Goal: Task Accomplishment & Management: Use online tool/utility

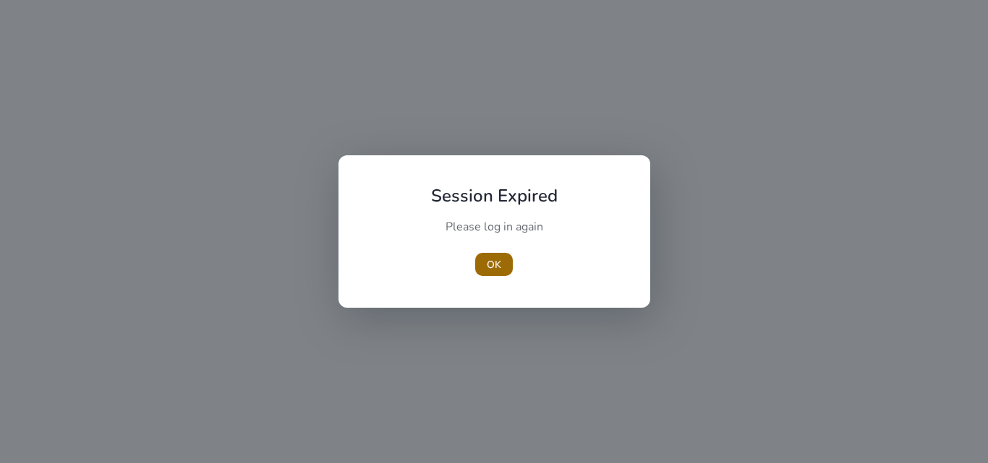
click at [485, 272] on span "button" at bounding box center [494, 264] width 38 height 35
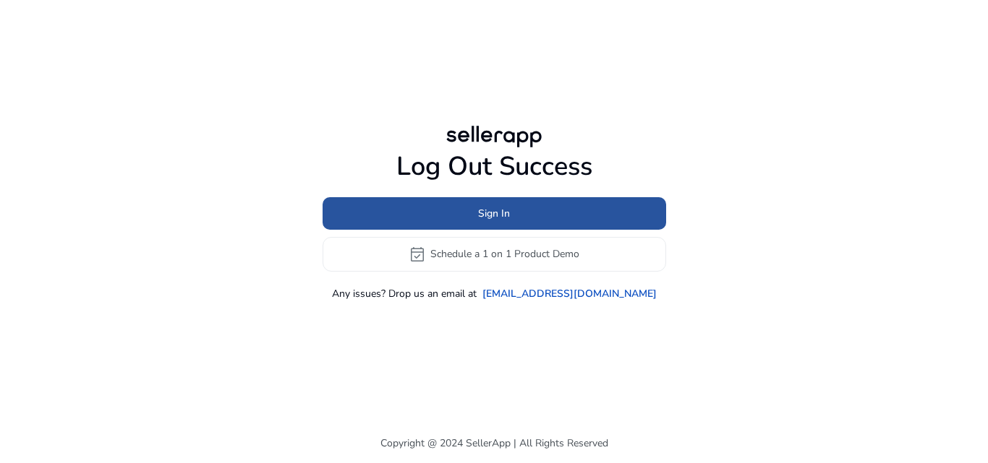
click at [509, 206] on span "Sign In" at bounding box center [494, 213] width 32 height 15
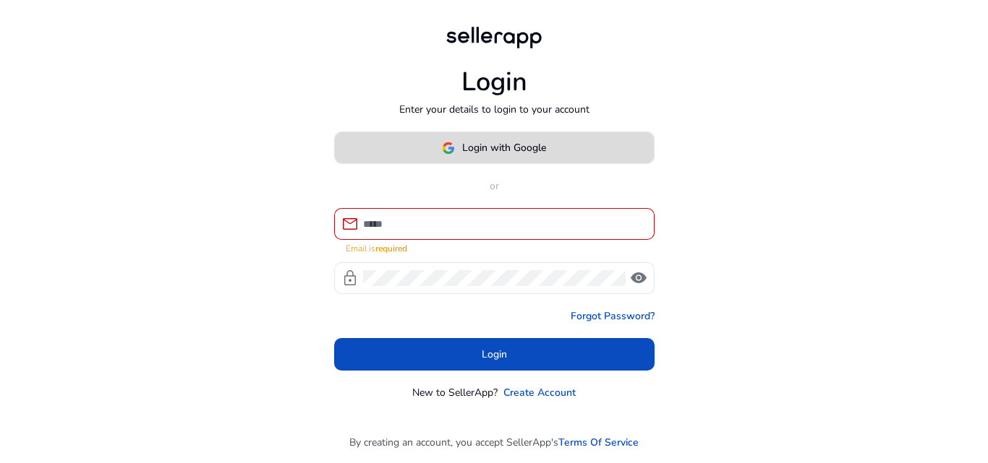
click at [508, 150] on span "Login with Google" at bounding box center [504, 147] width 84 height 15
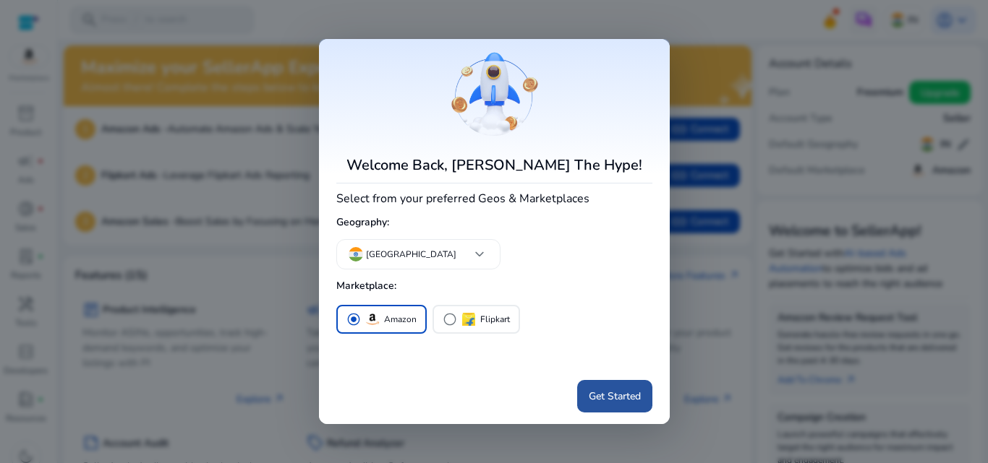
click at [614, 390] on span "Get Started" at bounding box center [615, 396] width 52 height 15
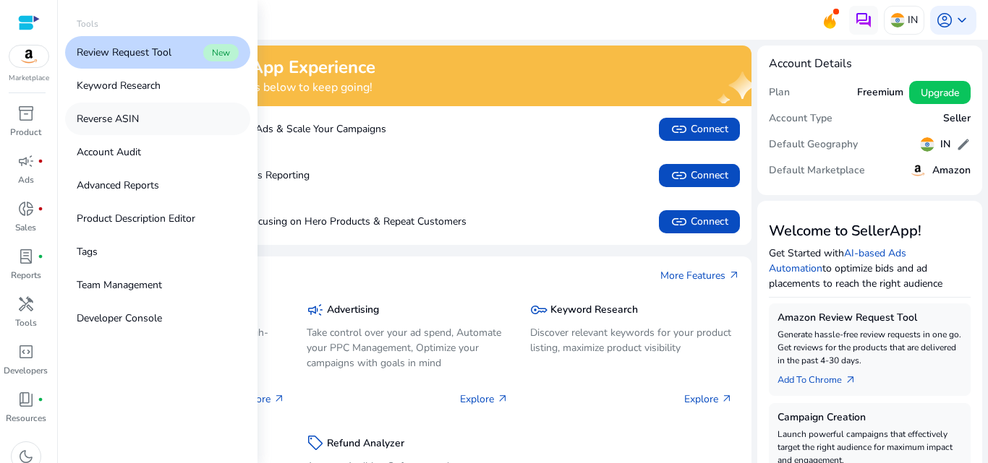
click at [143, 115] on link "Reverse ASIN" at bounding box center [157, 119] width 185 height 33
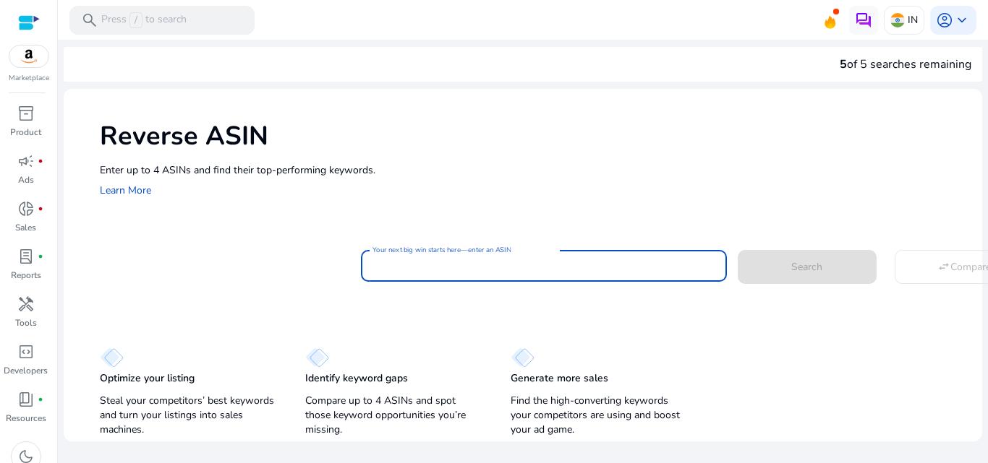
click at [430, 271] on input "Your next big win starts here—enter an ASIN" at bounding box center [543, 266] width 343 height 16
paste input "**********"
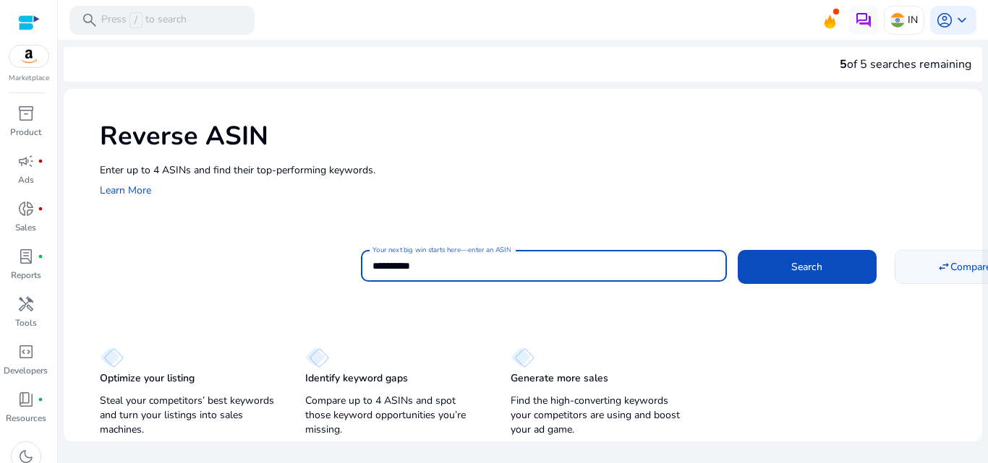
type input "**********"
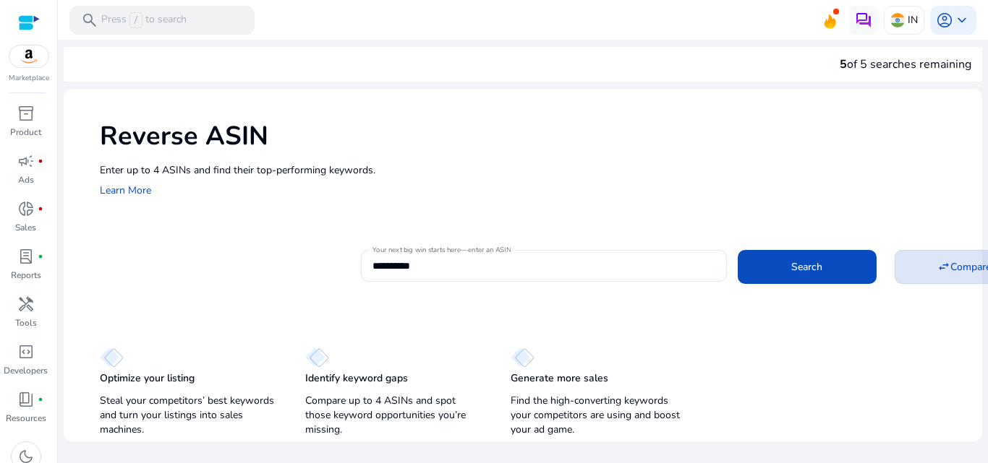
click at [915, 267] on span at bounding box center [963, 266] width 137 height 35
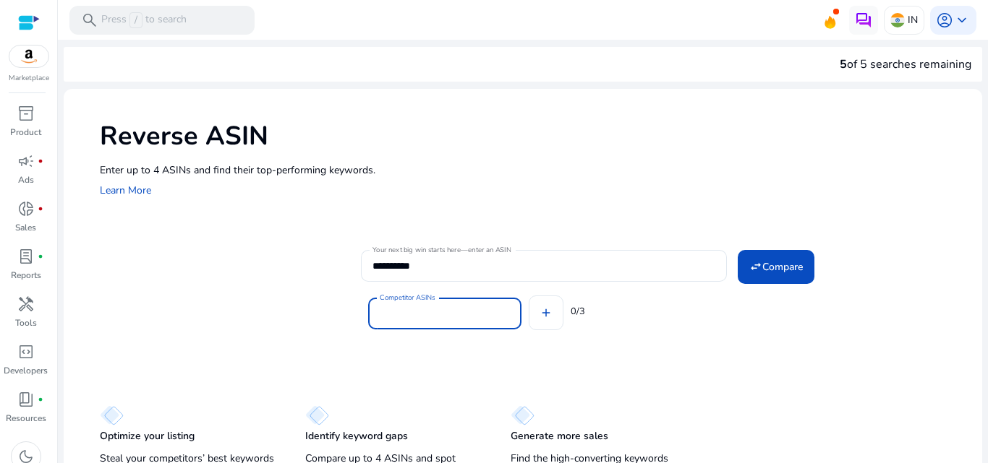
click at [433, 306] on input "Competitor ASINs" at bounding box center [445, 314] width 130 height 16
paste input "**********"
type input "**********"
click at [552, 313] on div "Competitor ASINs add 0/3" at bounding box center [666, 311] width 610 height 58
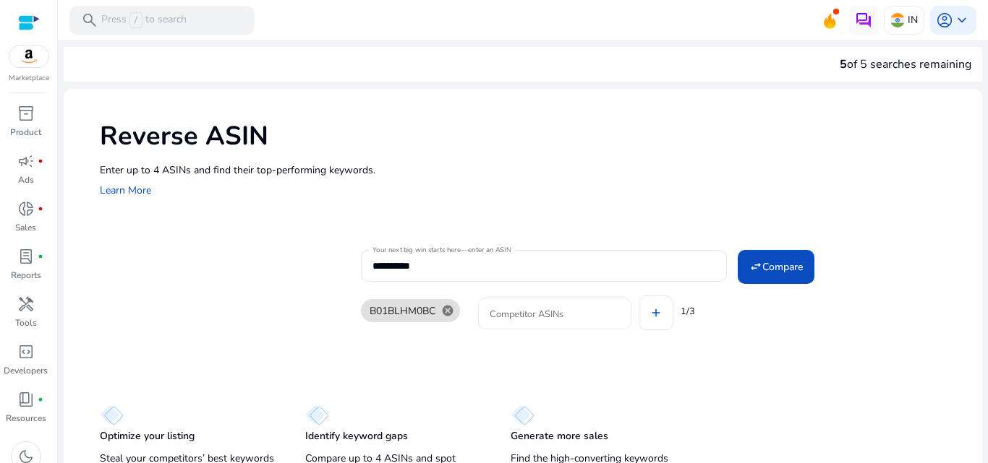
click at [576, 315] on input "Competitor ASINs" at bounding box center [554, 314] width 130 height 16
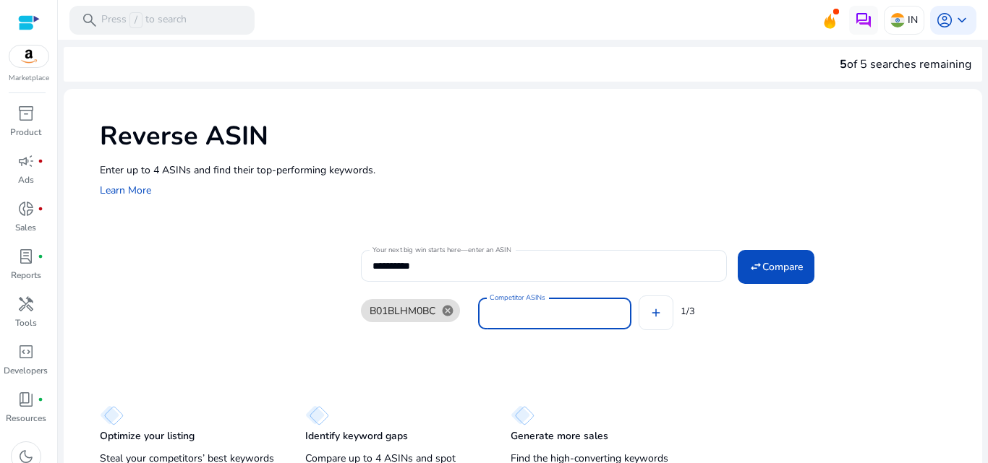
type input "**********"
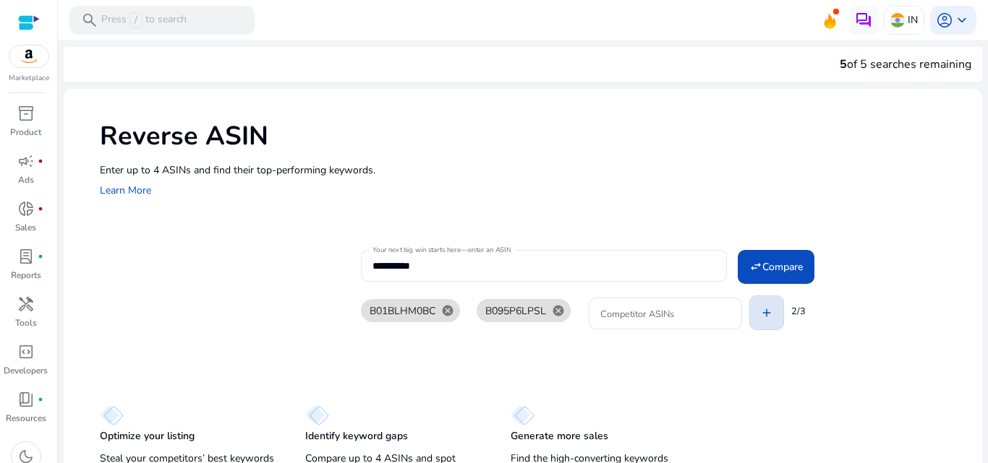
click at [648, 312] on div "B01BLHM0BC cancel B095P6LPSL cancel Competitor ASINs add 2/3" at bounding box center [666, 311] width 610 height 58
click at [648, 312] on input "Competitor ASINs" at bounding box center [665, 314] width 130 height 16
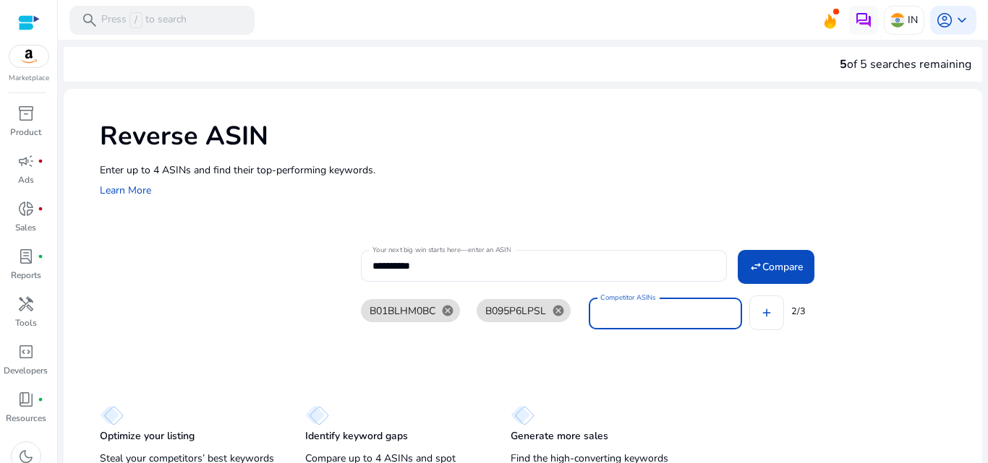
click at [648, 312] on input "Competitor ASINs" at bounding box center [665, 314] width 130 height 16
paste input "**********"
type input "**********"
click at [749, 296] on button "add" at bounding box center [766, 313] width 35 height 35
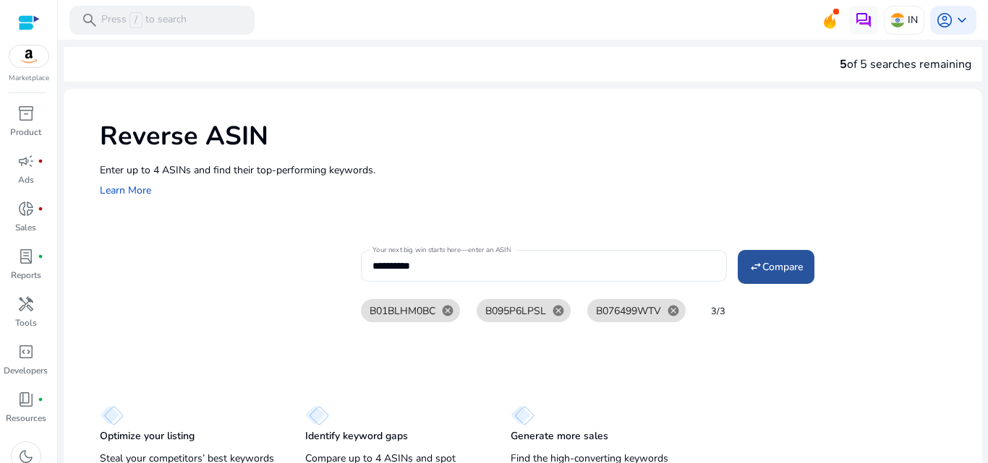
click at [768, 256] on span at bounding box center [776, 266] width 77 height 35
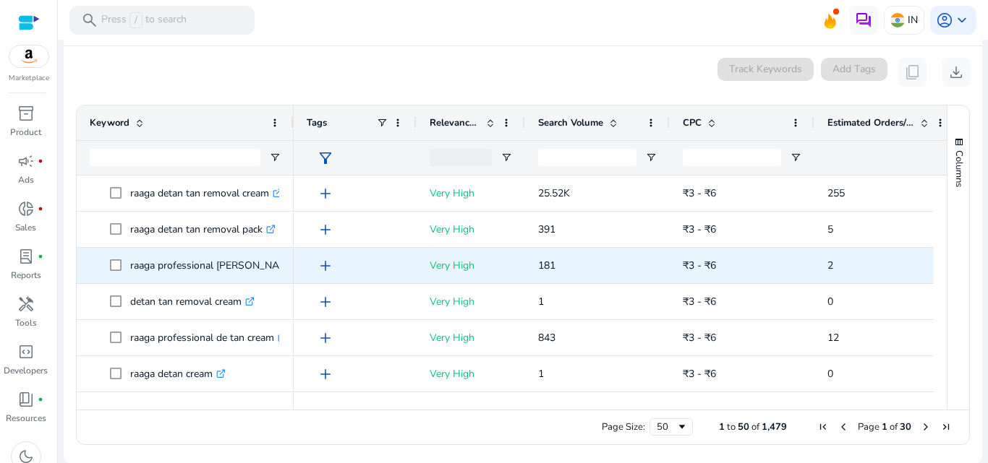
scroll to position [242, 0]
click at [768, 256] on span "₹3 - ₹6" at bounding box center [742, 265] width 119 height 30
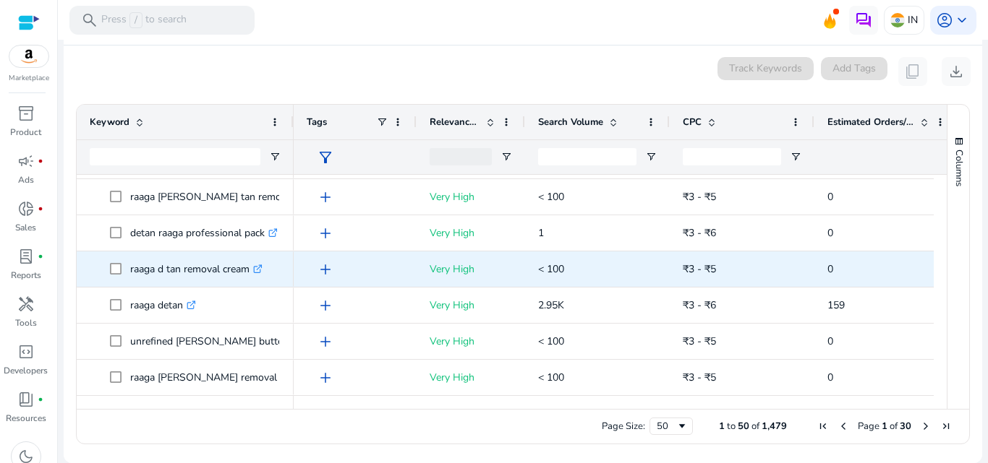
scroll to position [0, 0]
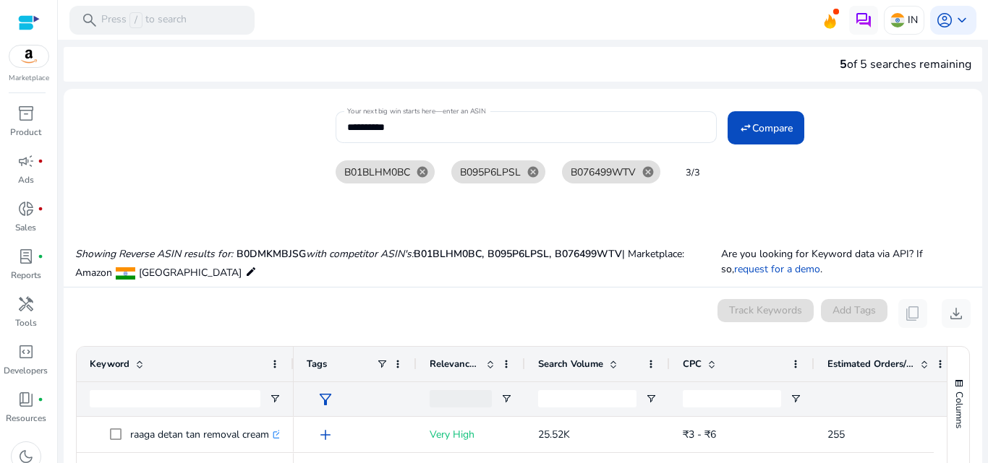
scroll to position [242, 0]
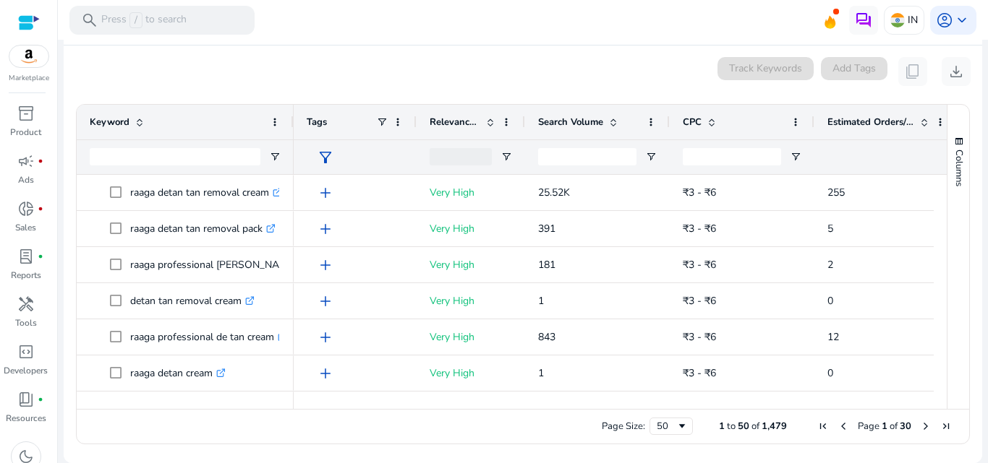
click at [128, 67] on div "0 keyword(s) selected Track Keywords Add Tags content_copy download" at bounding box center [522, 71] width 895 height 29
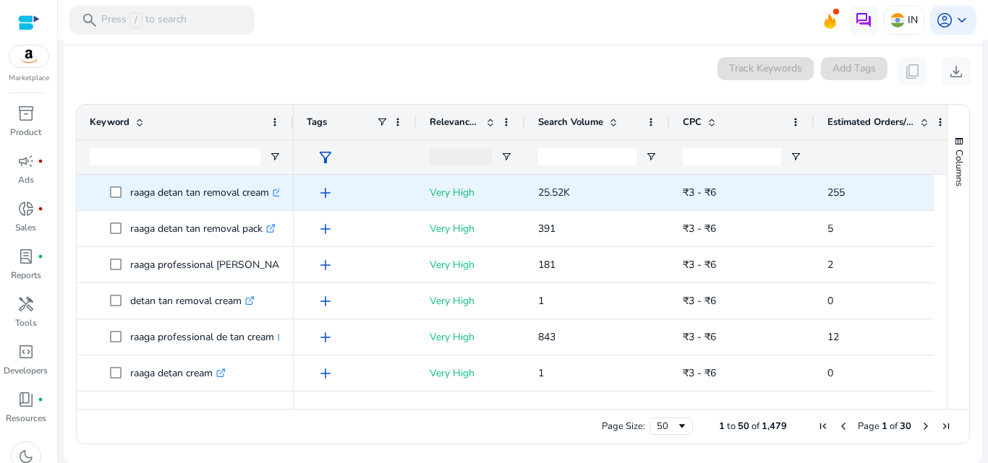
click at [465, 197] on p "Very High" at bounding box center [470, 193] width 82 height 30
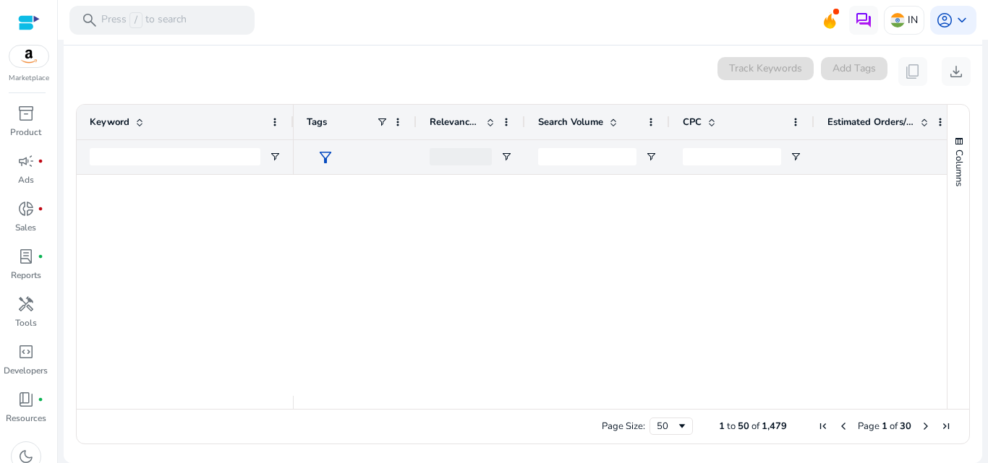
scroll to position [0, 0]
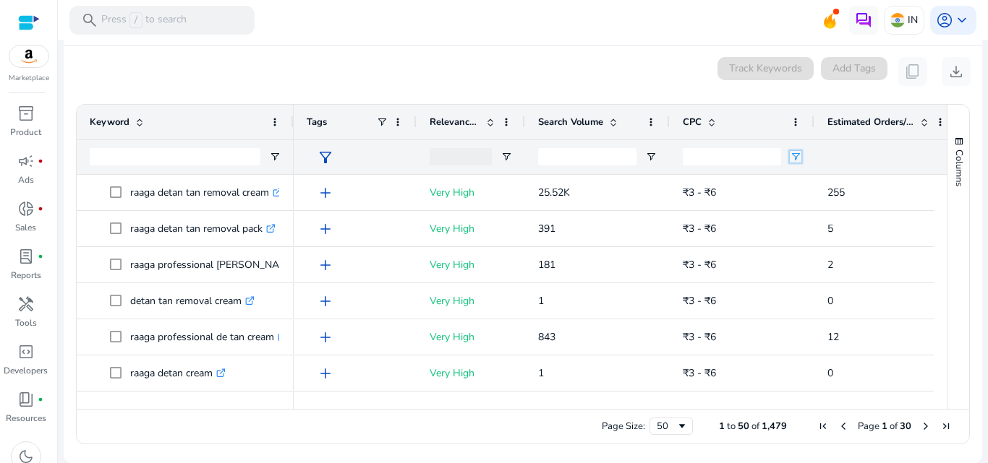
click at [792, 159] on span "Open Filter Menu" at bounding box center [796, 157] width 12 height 12
click at [759, 159] on input "CPC Filter Input" at bounding box center [732, 156] width 98 height 17
click at [794, 124] on span at bounding box center [796, 122] width 12 height 12
click at [756, 153] on input "CPC Filter Input" at bounding box center [732, 156] width 98 height 17
click at [790, 153] on span "Open Filter Menu" at bounding box center [796, 157] width 12 height 12
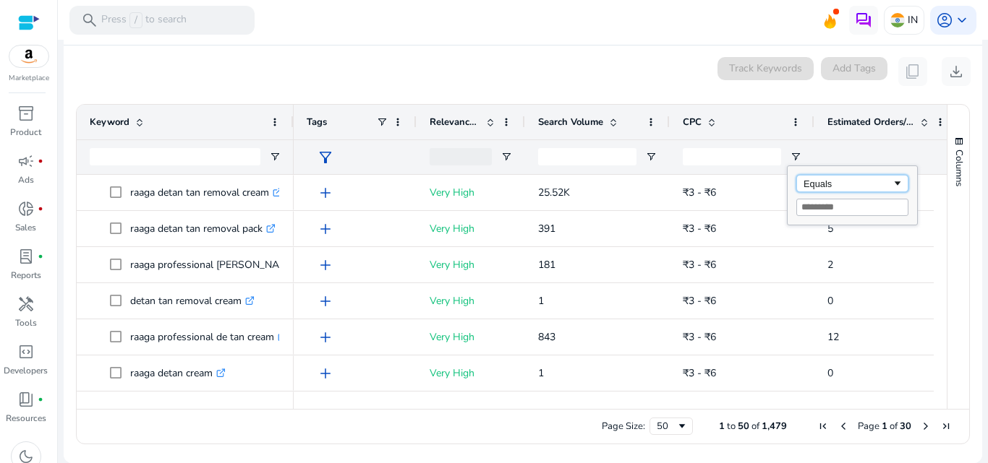
click at [811, 180] on div "Equals" at bounding box center [847, 184] width 88 height 11
click at [813, 201] on input "Filter Value" at bounding box center [852, 207] width 112 height 17
type input "*"
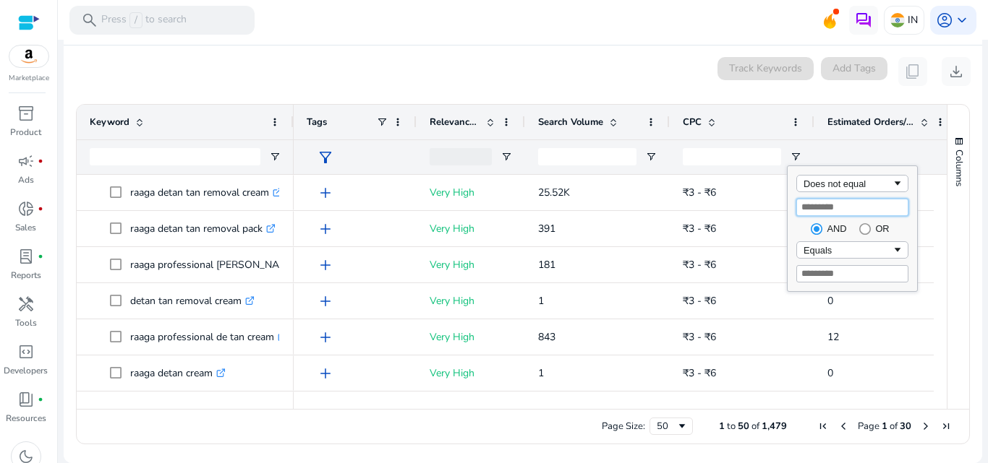
type input "*"
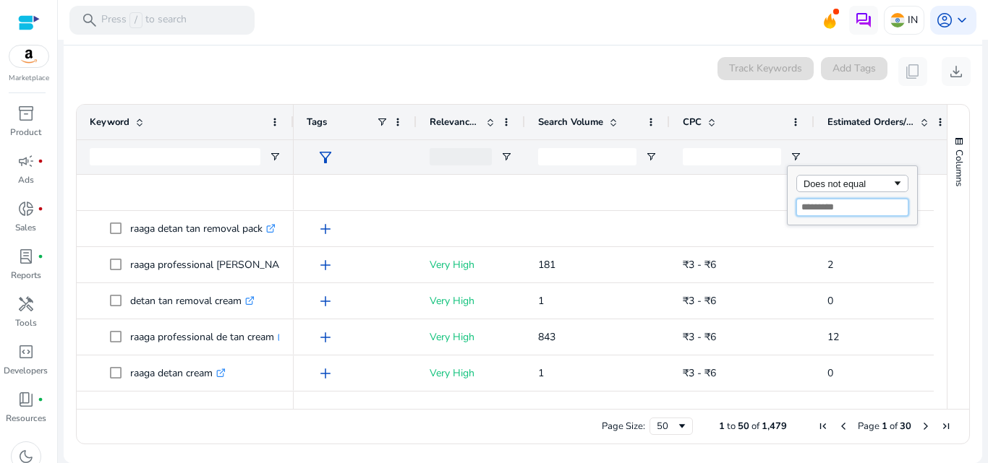
type input "*"
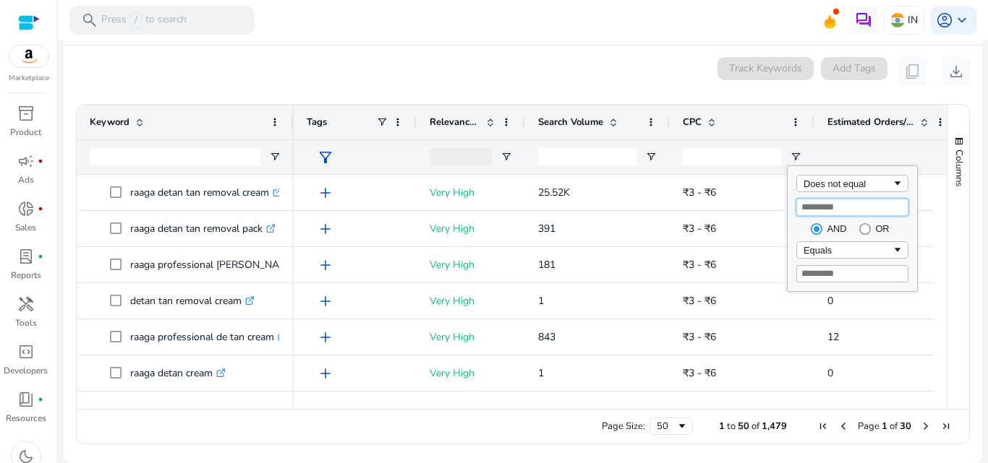
type input "*"
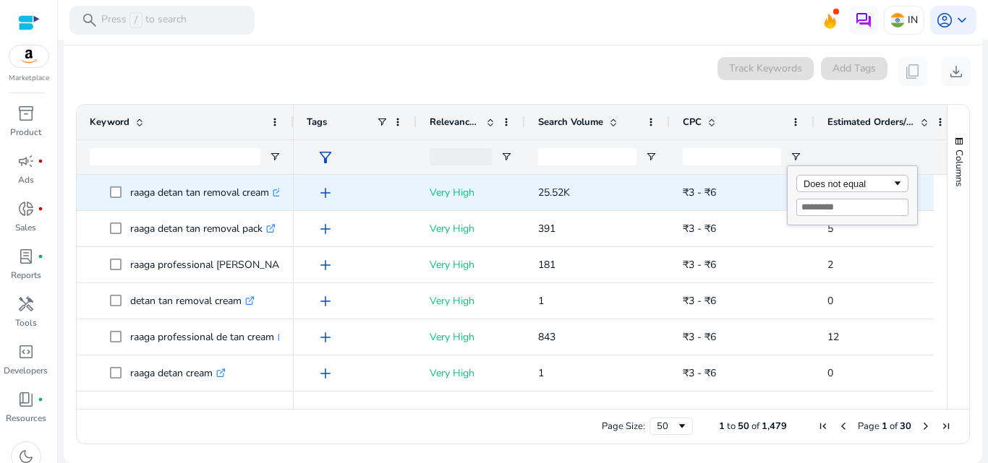
click at [747, 197] on span "₹3 - ₹6" at bounding box center [742, 193] width 119 height 30
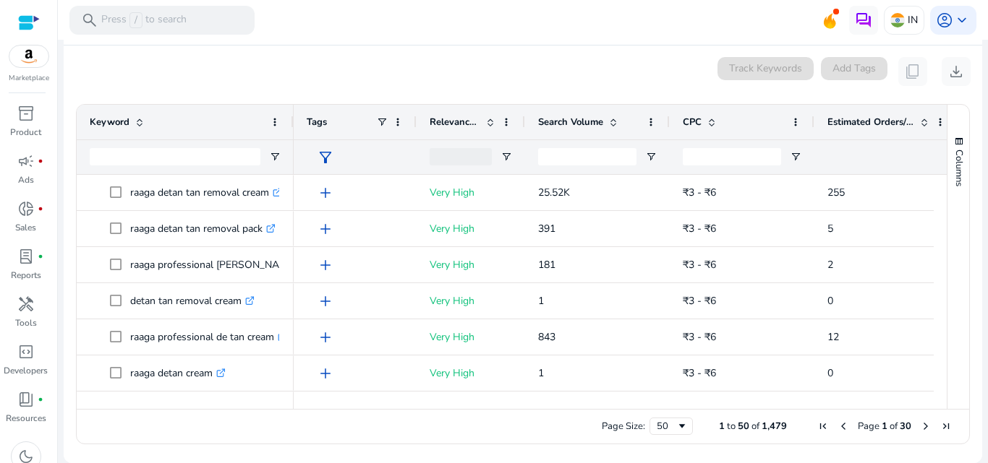
click at [213, 63] on div "0 keyword(s) selected Track Keywords Add Tags content_copy download" at bounding box center [522, 71] width 895 height 29
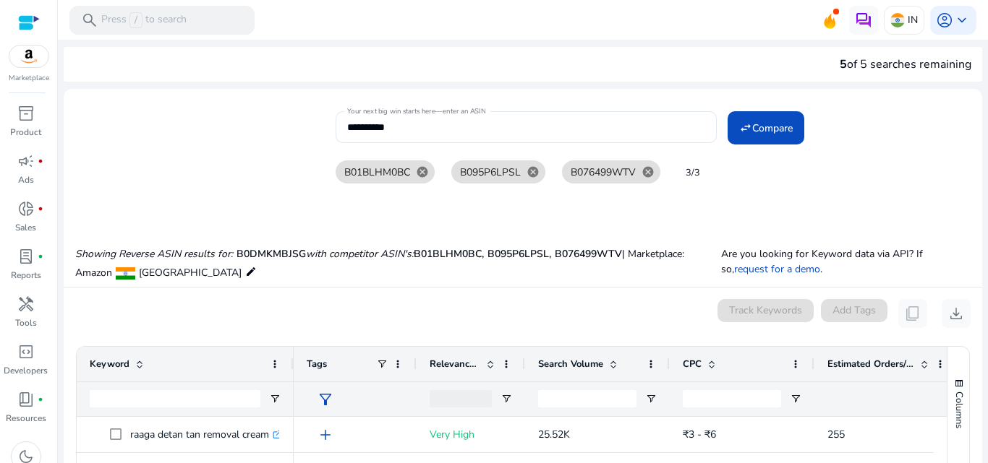
scroll to position [242, 0]
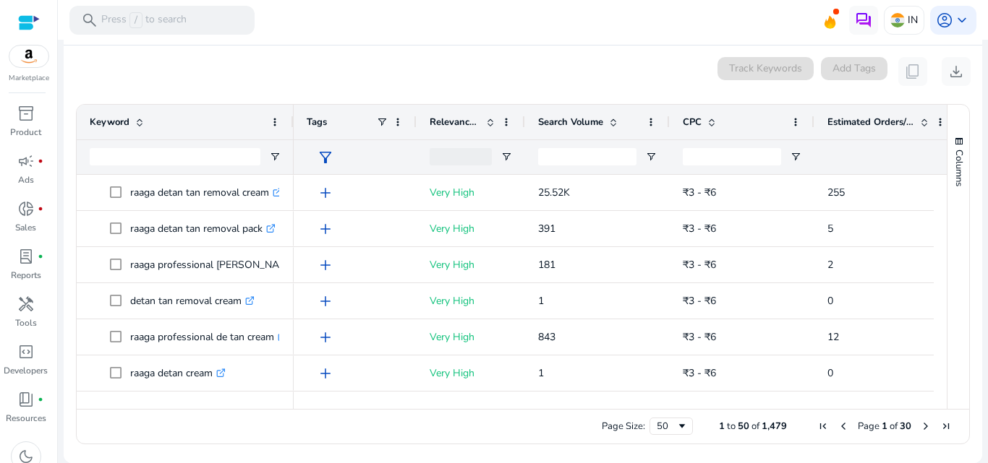
click at [390, 72] on div "0 keyword(s) selected Track Keywords Add Tags content_copy download" at bounding box center [522, 71] width 895 height 29
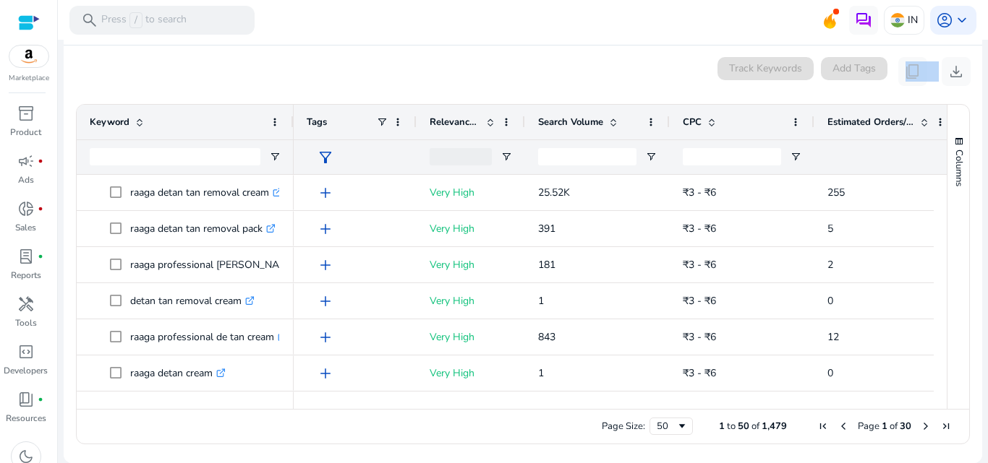
click at [390, 72] on div "0 keyword(s) selected Track Keywords Add Tags content_copy download" at bounding box center [522, 71] width 895 height 29
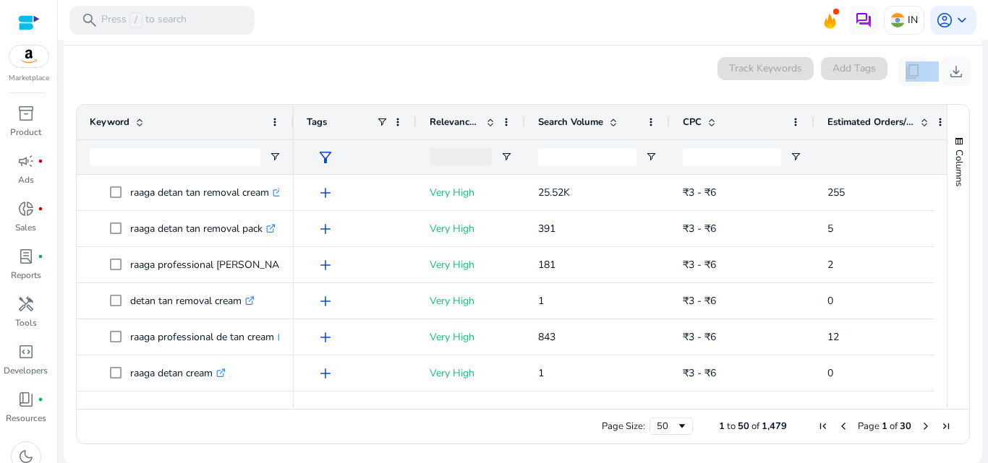
click at [390, 72] on div "0 keyword(s) selected Track Keywords Add Tags content_copy download" at bounding box center [522, 71] width 895 height 29
drag, startPoint x: 390, startPoint y: 72, endPoint x: 442, endPoint y: 77, distance: 51.6
click at [442, 77] on div "0 keyword(s) selected Track Keywords Add Tags content_copy download" at bounding box center [522, 71] width 895 height 29
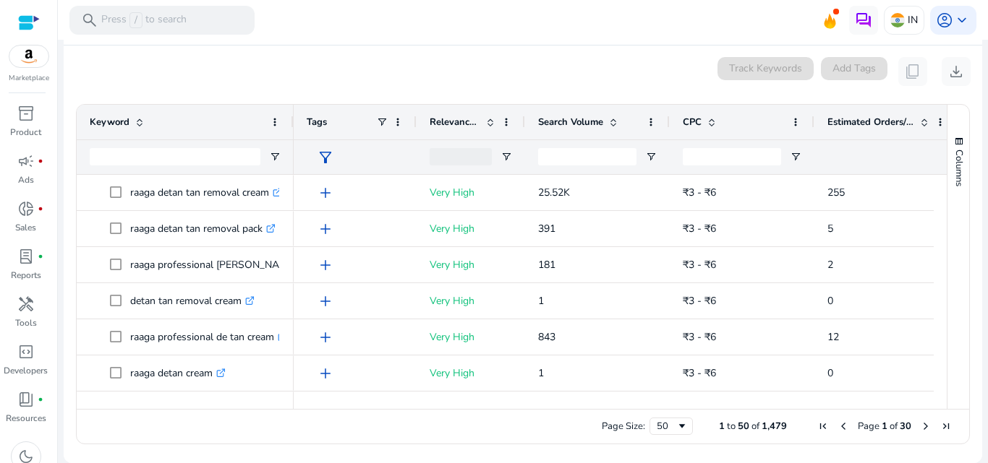
click at [442, 77] on div "0 keyword(s) selected Track Keywords Add Tags content_copy download" at bounding box center [522, 71] width 895 height 29
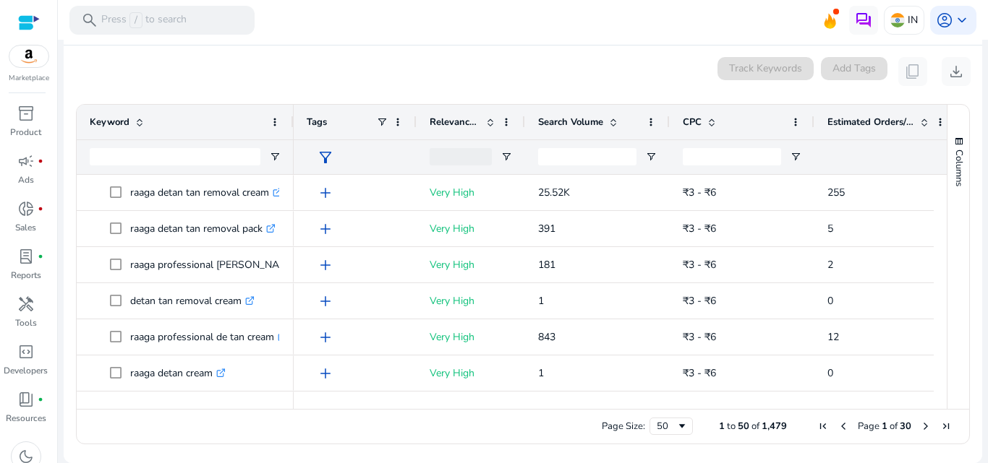
click at [442, 77] on div "0 keyword(s) selected Track Keywords Add Tags content_copy download" at bounding box center [522, 71] width 895 height 29
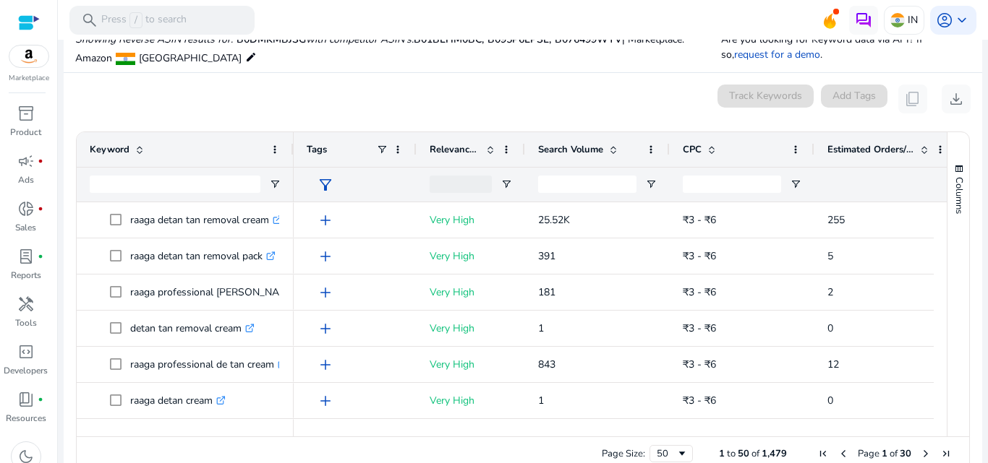
scroll to position [213, 0]
click at [219, 114] on div "0 keyword(s) selected Track Keywords Add Tags content_copy download" at bounding box center [522, 100] width 895 height 29
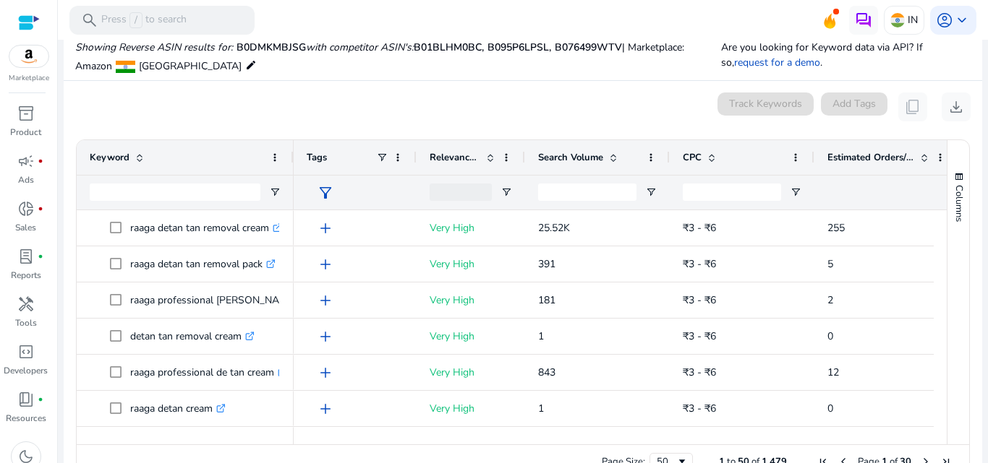
scroll to position [242, 0]
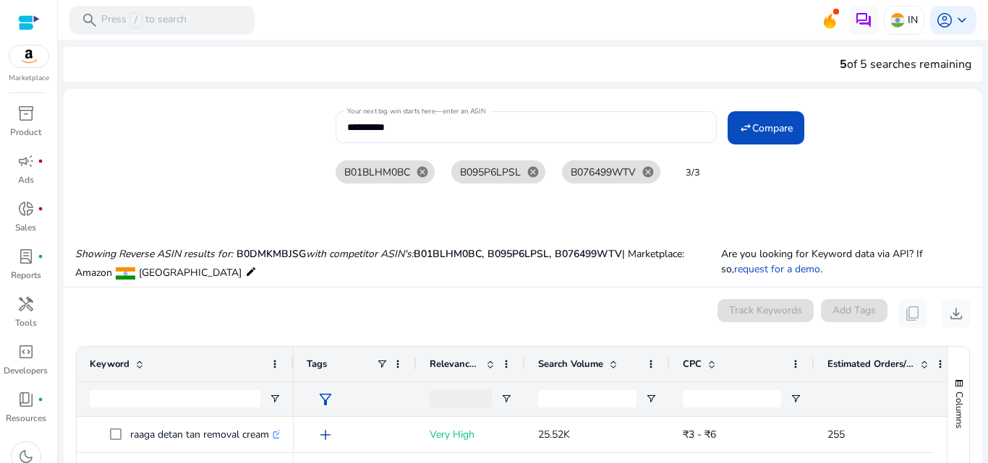
scroll to position [242, 0]
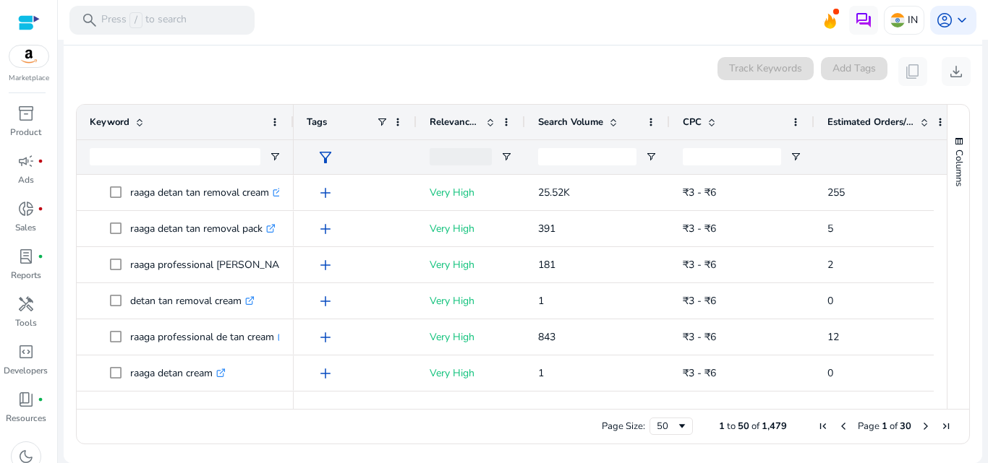
click at [314, 61] on div "0 keyword(s) selected Track Keywords Add Tags content_copy download" at bounding box center [522, 71] width 895 height 29
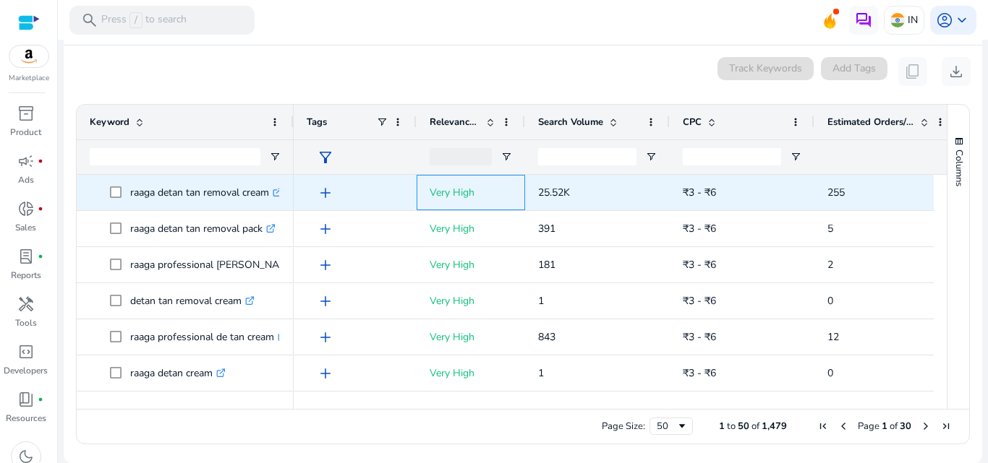
click at [505, 192] on p "Very High" at bounding box center [470, 193] width 82 height 30
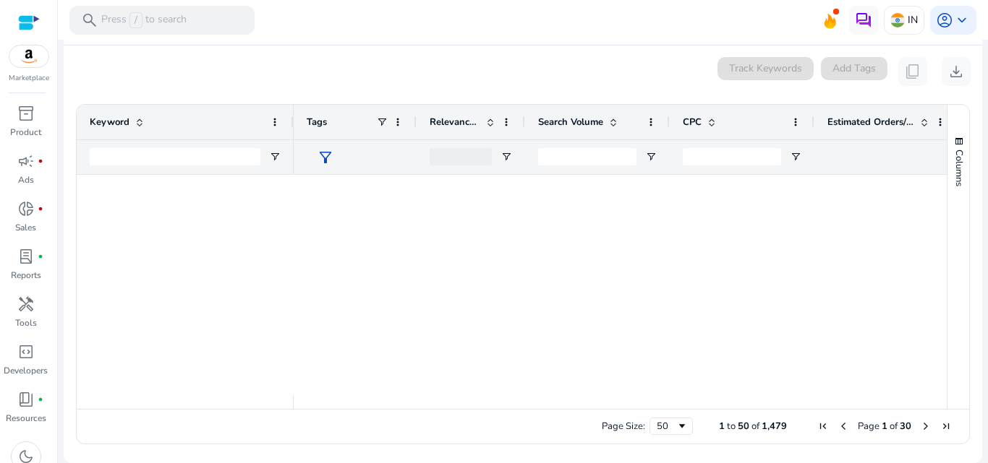
scroll to position [972, 0]
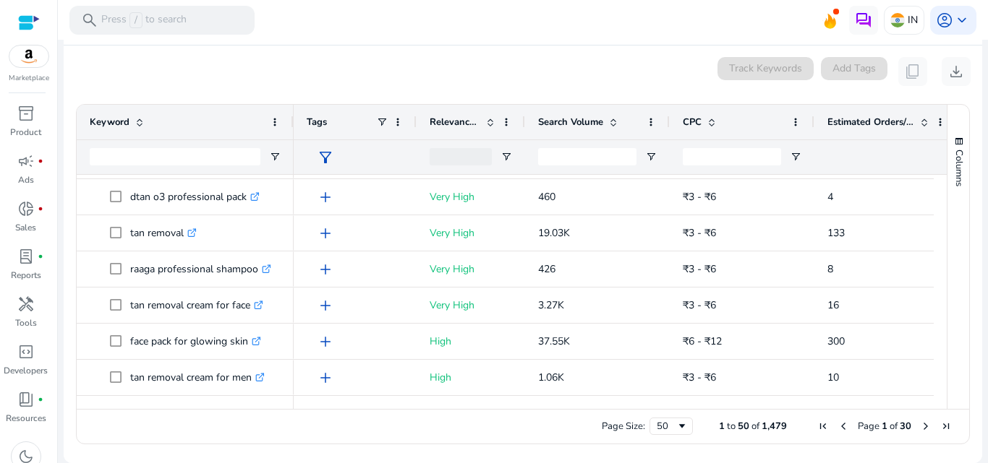
click at [482, 152] on div at bounding box center [460, 156] width 62 height 17
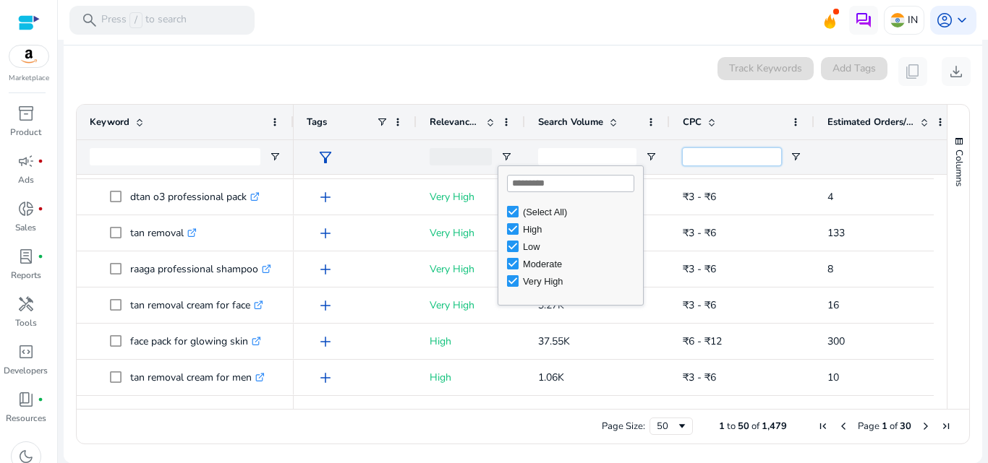
click at [706, 163] on input "CPC Filter Input" at bounding box center [732, 156] width 98 height 17
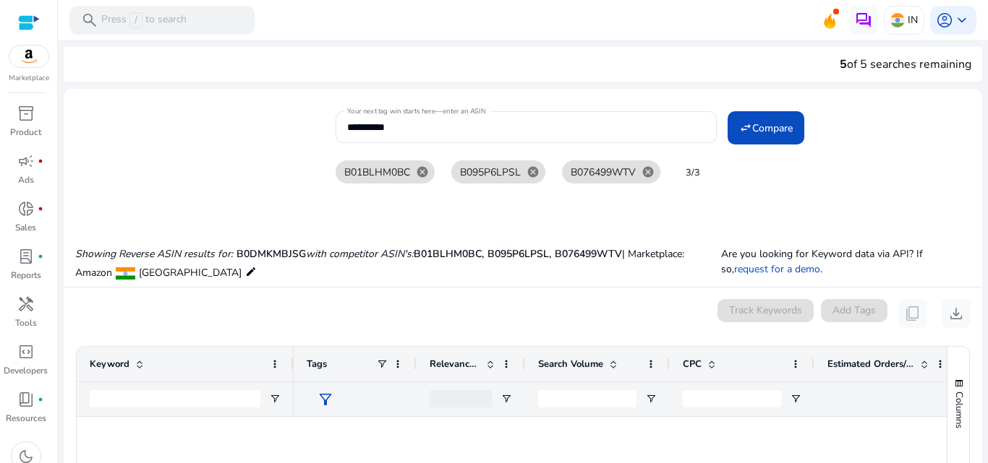
scroll to position [972, 0]
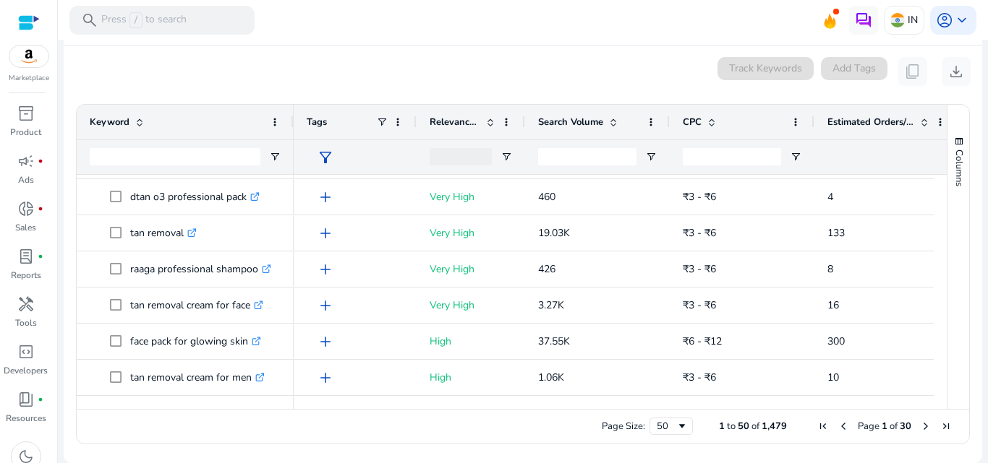
click at [667, 88] on mat-card "0 keyword(s) selected Track Keywords Add Tags content_copy download Press SPACE…" at bounding box center [523, 255] width 918 height 418
